Goal: Transaction & Acquisition: Purchase product/service

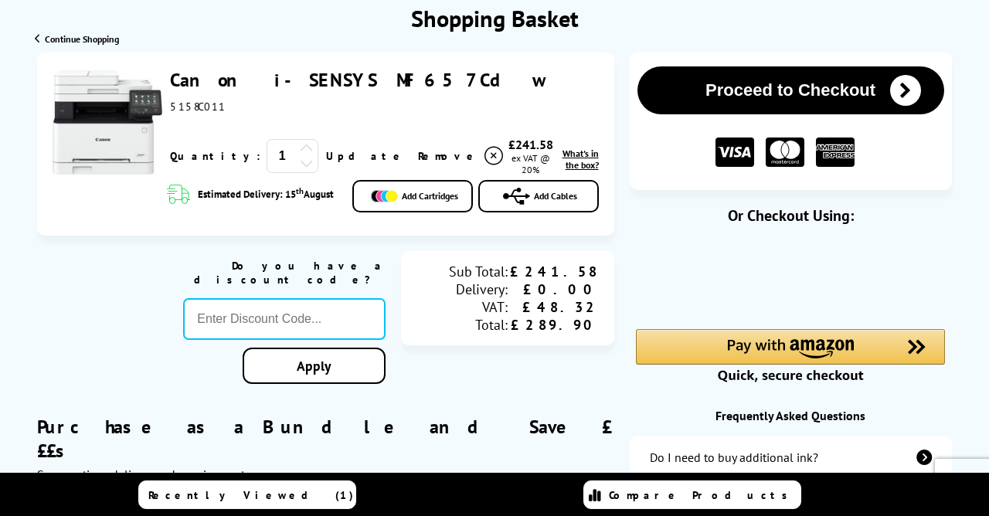
scroll to position [186, 0]
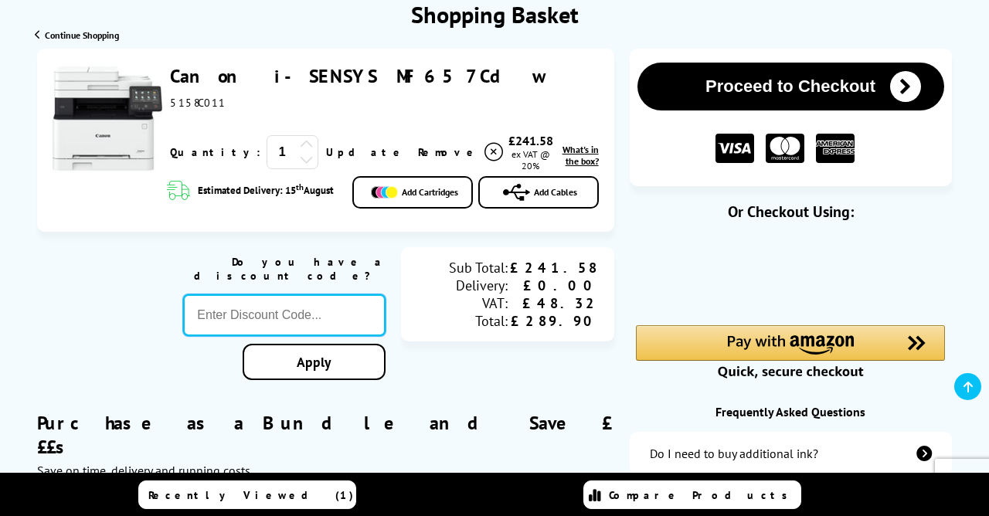
click at [335, 295] on input "text" at bounding box center [284, 315] width 202 height 42
paste input "COUPON10"
type input "COUPON10"
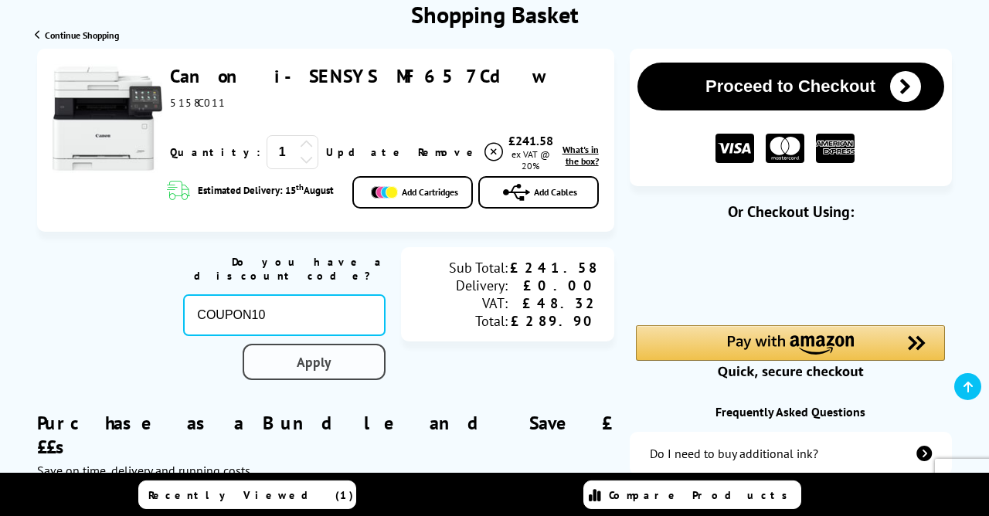
click at [330, 344] on link "Apply" at bounding box center [314, 362] width 143 height 36
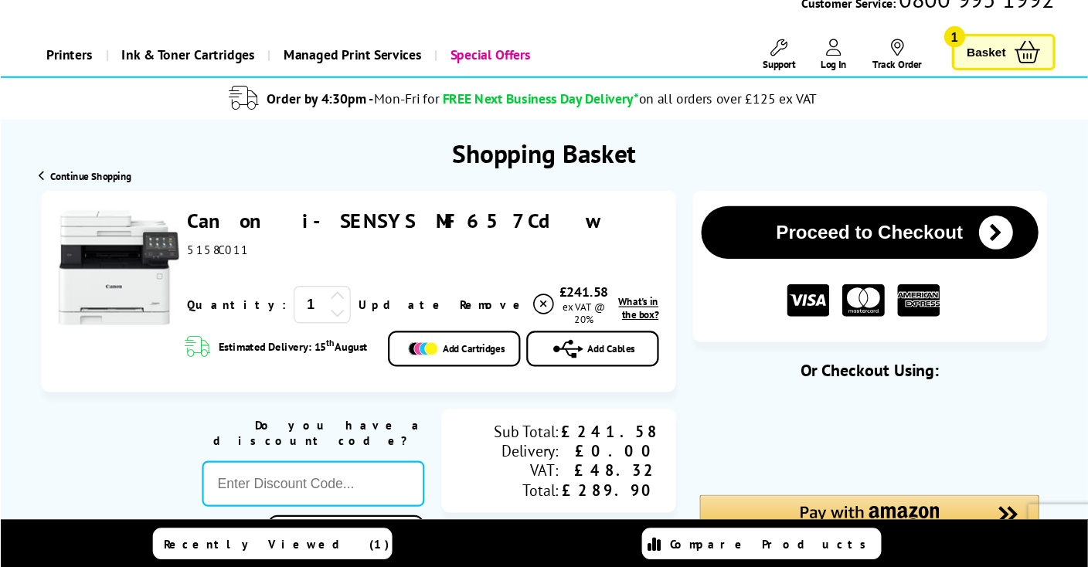
scroll to position [61, 0]
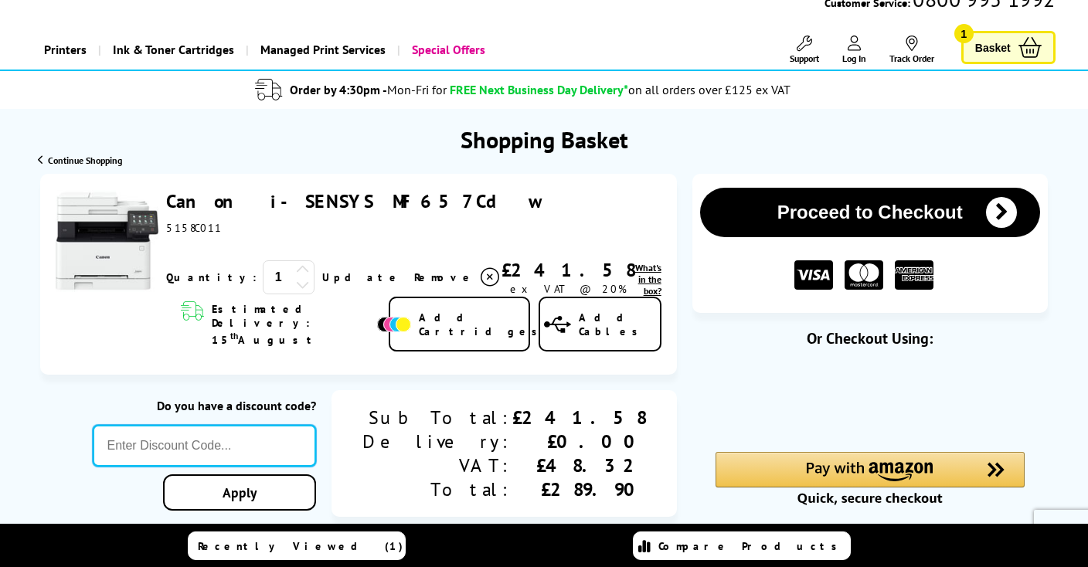
click at [315, 438] on input "text" at bounding box center [204, 446] width 222 height 42
paste input "SIGNUP5"
type input "SIGNUP5"
click at [316, 486] on link "Apply" at bounding box center [239, 492] width 153 height 36
